Goal: Transaction & Acquisition: Book appointment/travel/reservation

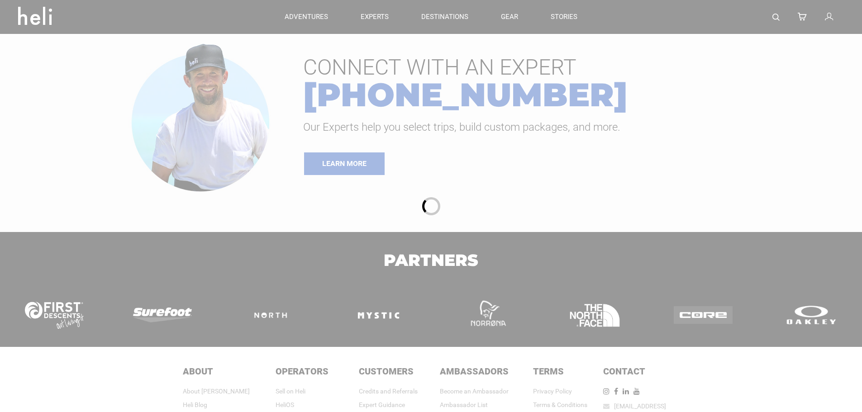
type input "Heli Skiing"
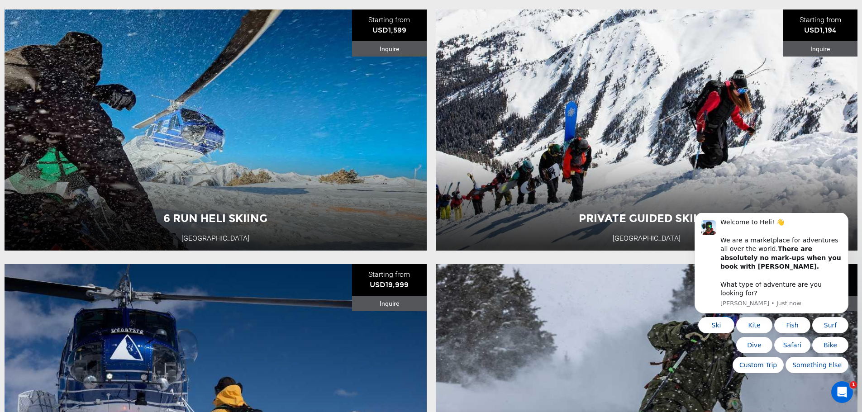
scroll to position [1176, 0]
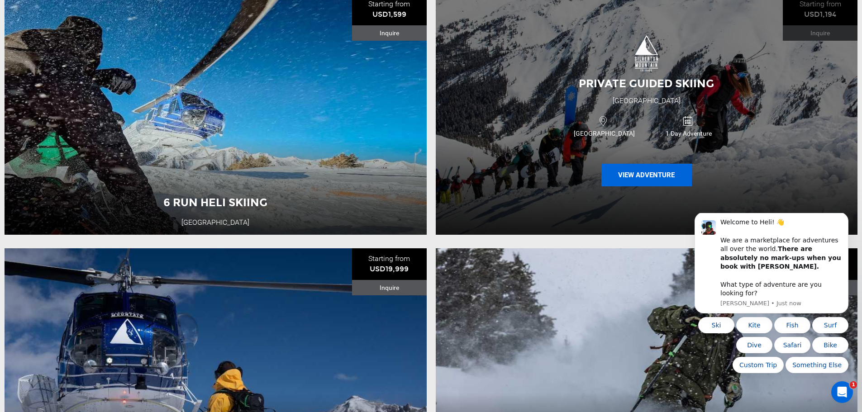
click at [637, 184] on button "View Adventure" at bounding box center [646, 175] width 90 height 23
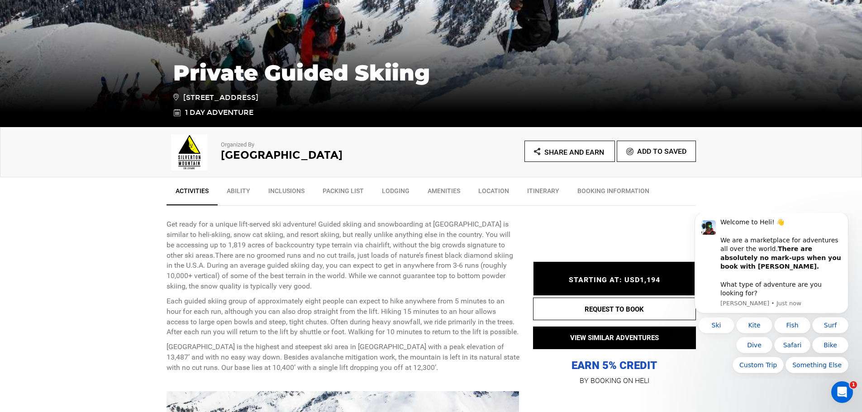
scroll to position [181, 0]
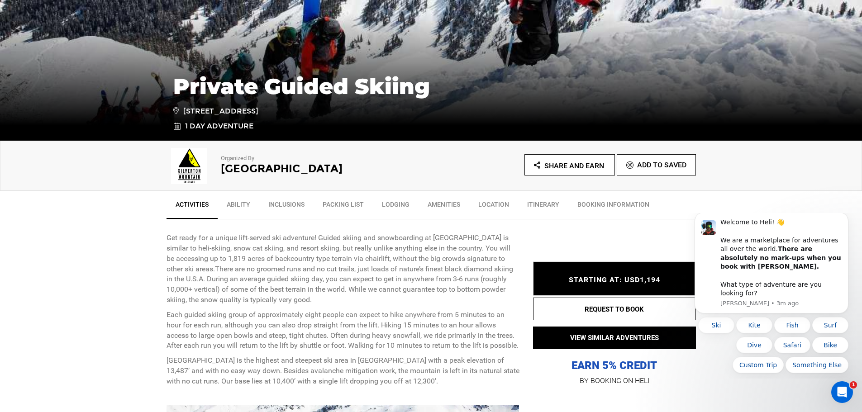
scroll to position [226, 0]
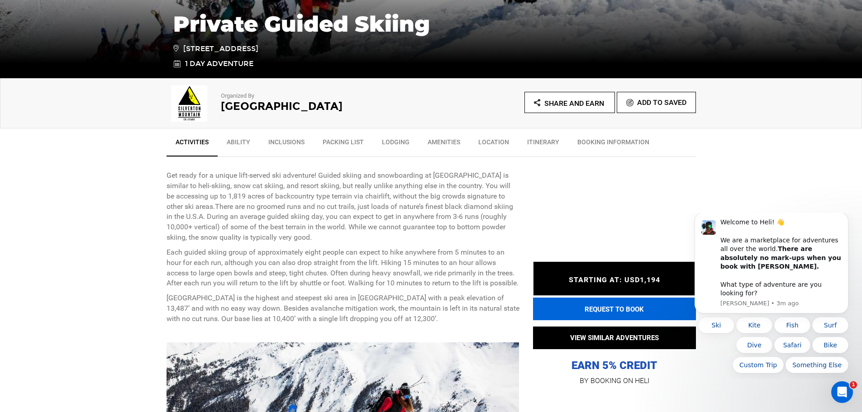
click at [610, 309] on button "REQUEST TO BOOK" at bounding box center [614, 309] width 163 height 23
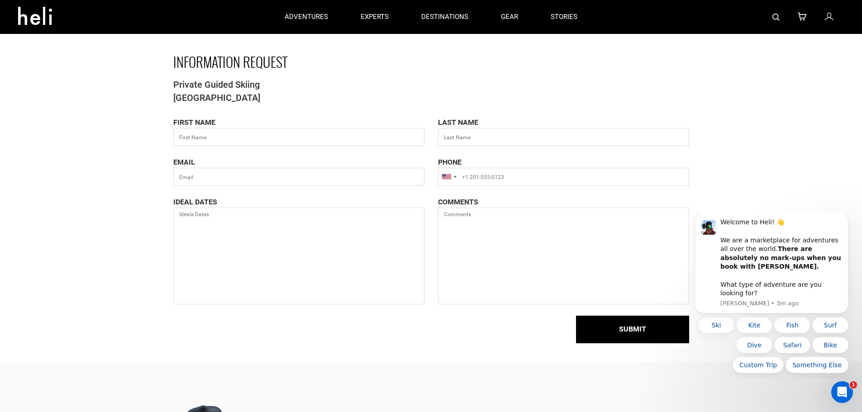
drag, startPoint x: 174, startPoint y: 82, endPoint x: 274, endPoint y: 100, distance: 101.5
click at [274, 100] on div "INFORMATION REQUEST Private Guided Skiing [GEOGRAPHIC_DATA] FIRST NAME LAST NAM…" at bounding box center [430, 207] width 529 height 307
copy div "Private Guided Skiing [GEOGRAPHIC_DATA]"
